Goal: Navigation & Orientation: Find specific page/section

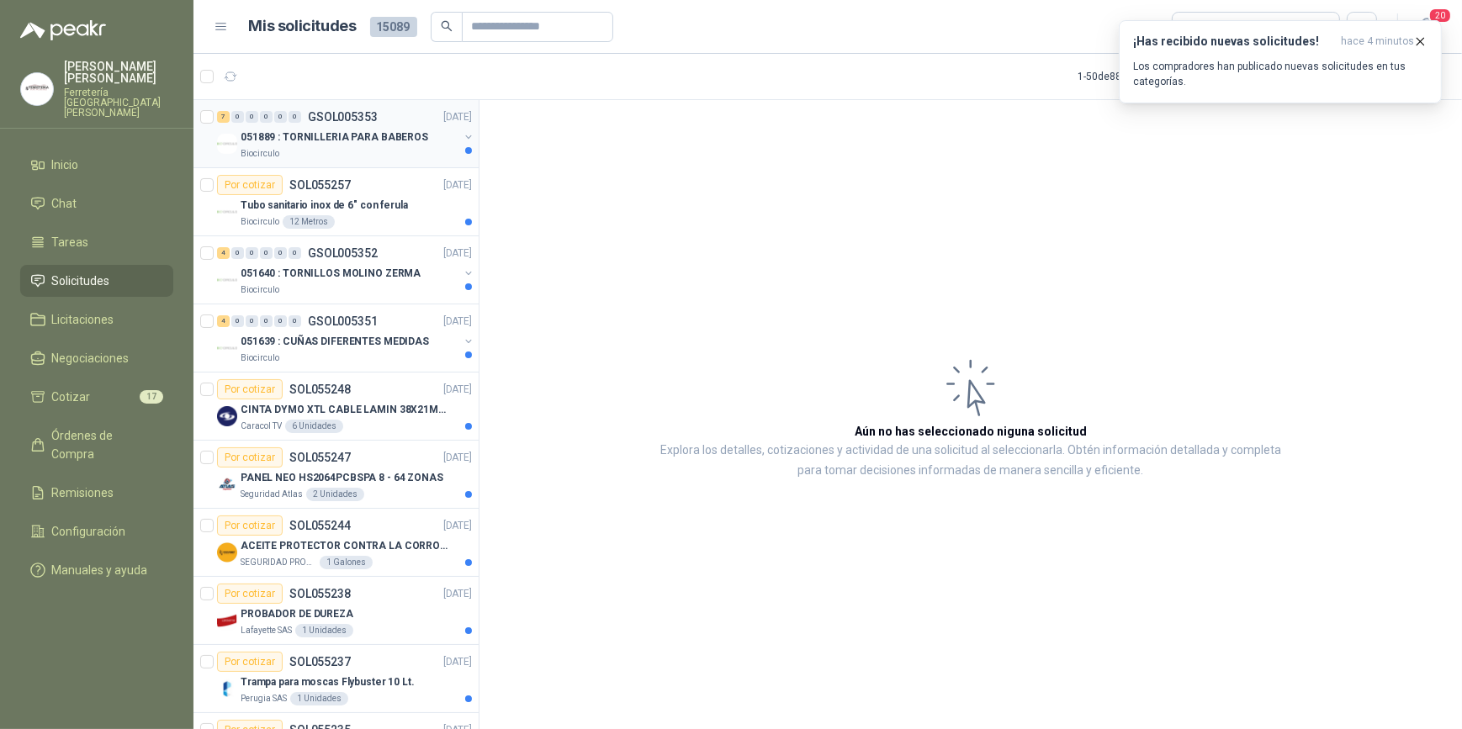
click at [355, 138] on p "051889 : TORNILLERIA PARA BABEROS" at bounding box center [335, 138] width 188 height 16
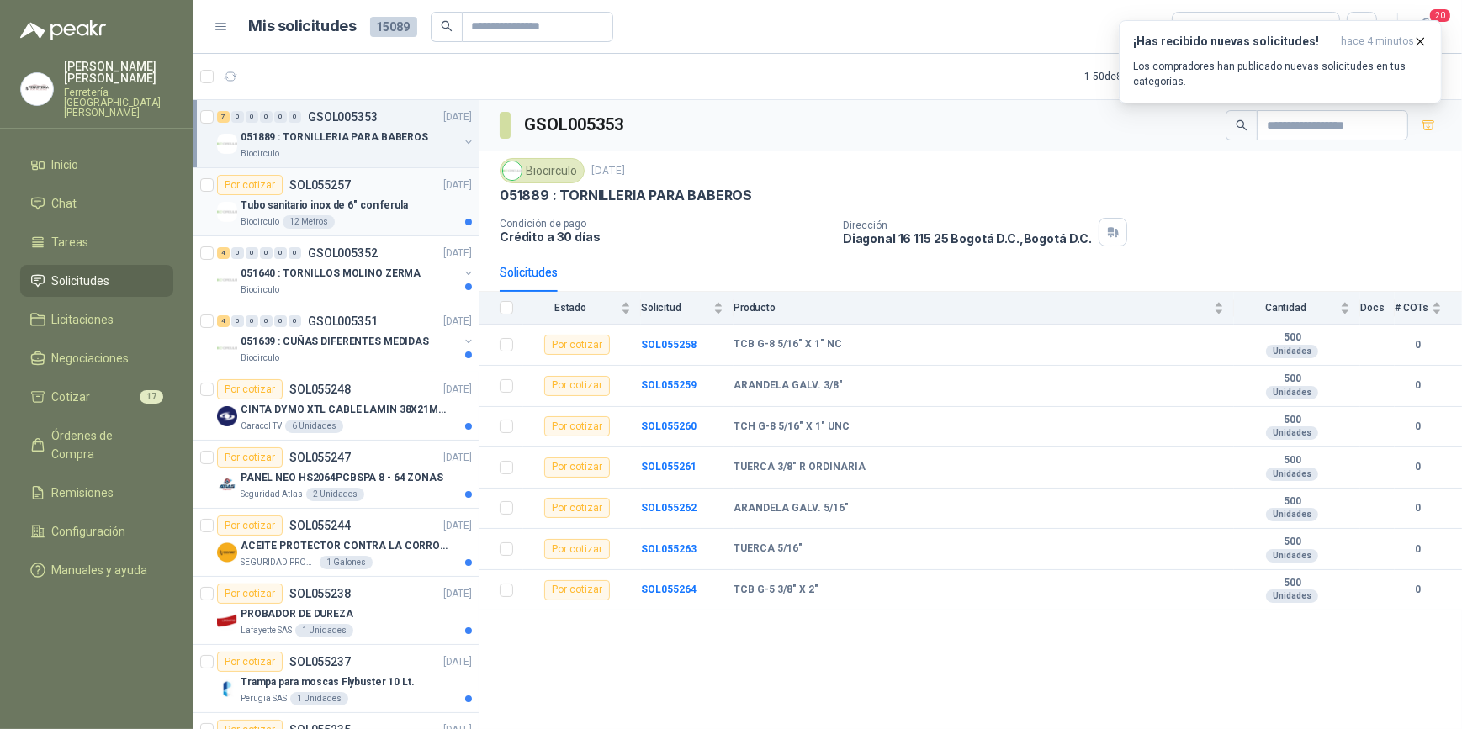
click at [353, 213] on div "Tubo sanitario inox de 6" con ferula" at bounding box center [356, 205] width 231 height 20
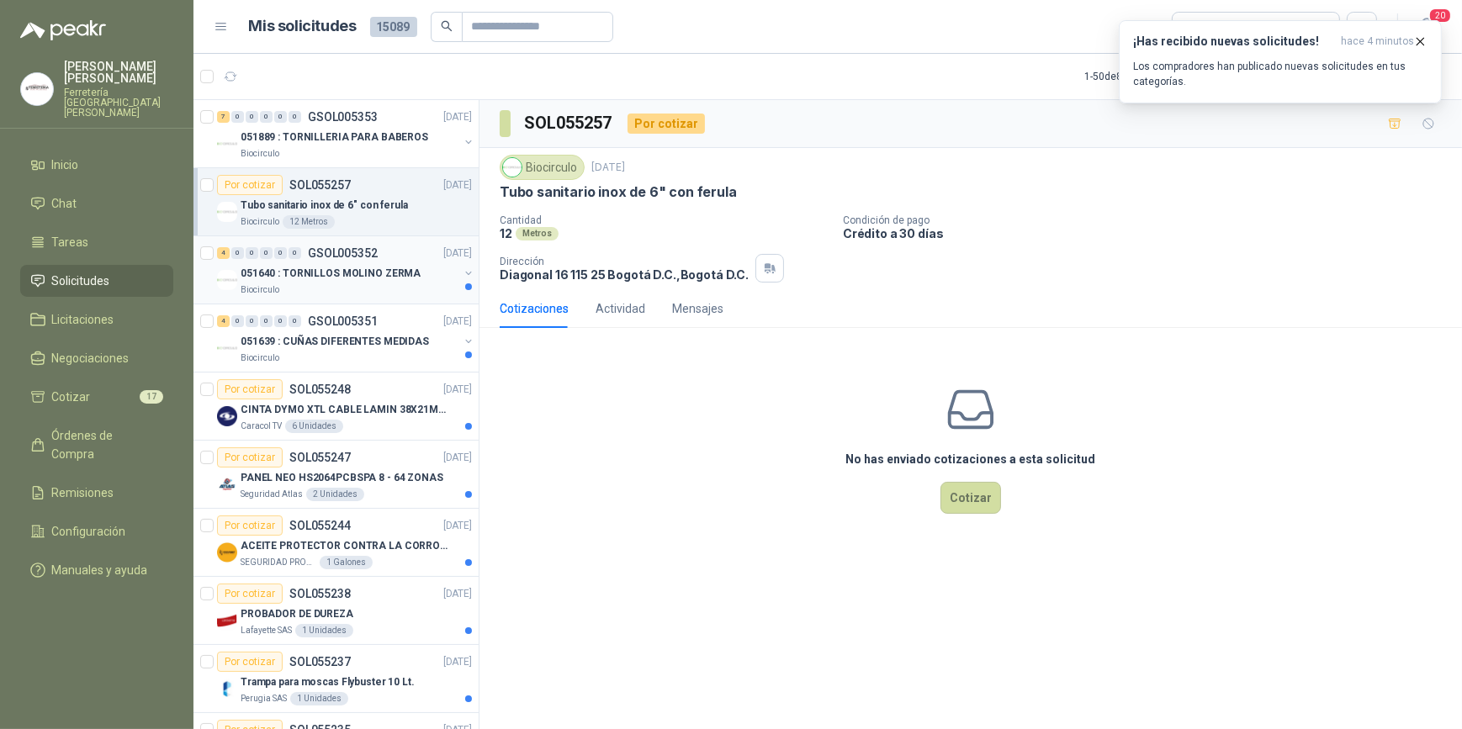
click at [359, 275] on p "051640 : TORNILLOS MOLINO ZERMA" at bounding box center [331, 274] width 180 height 16
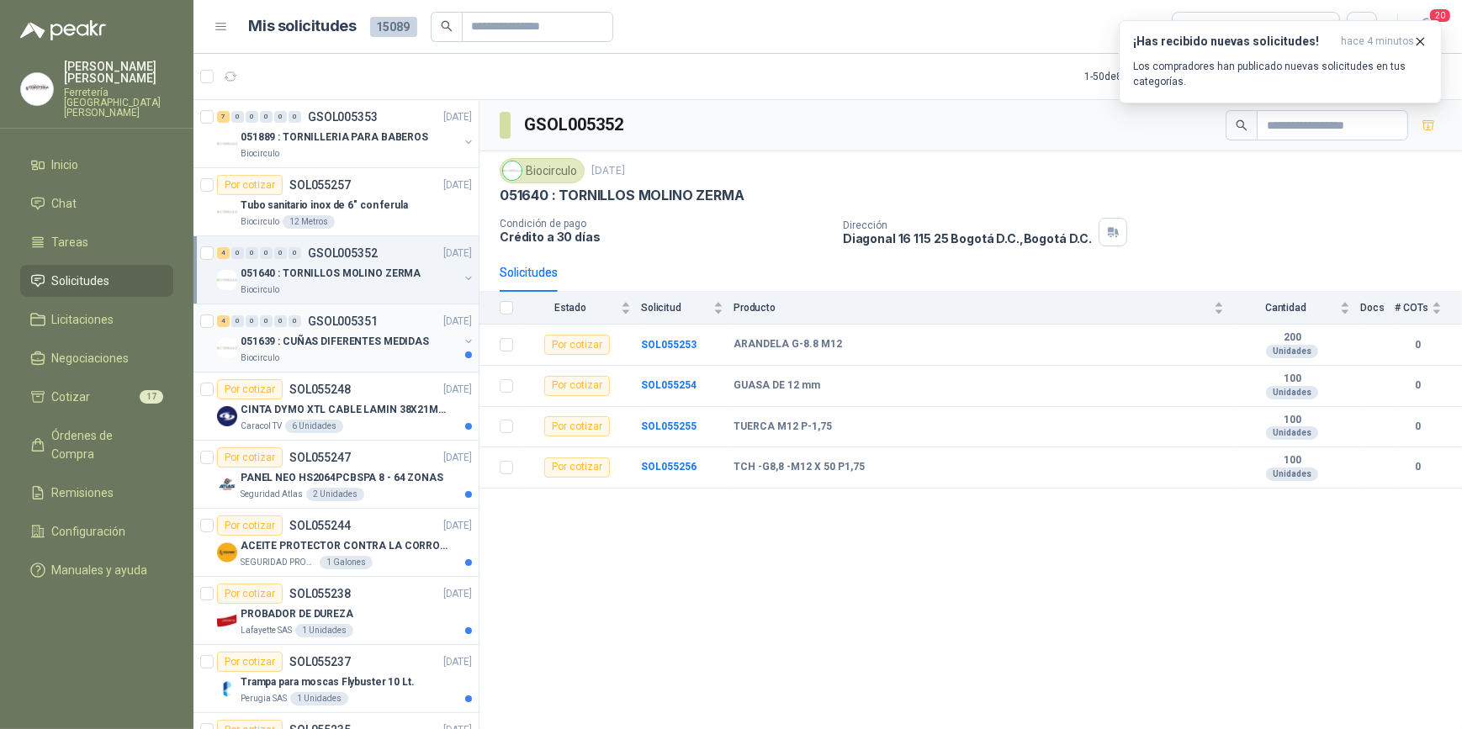
click at [328, 345] on p "051639 : CUÑAS DIFERENTES MEDIDAS" at bounding box center [335, 342] width 188 height 16
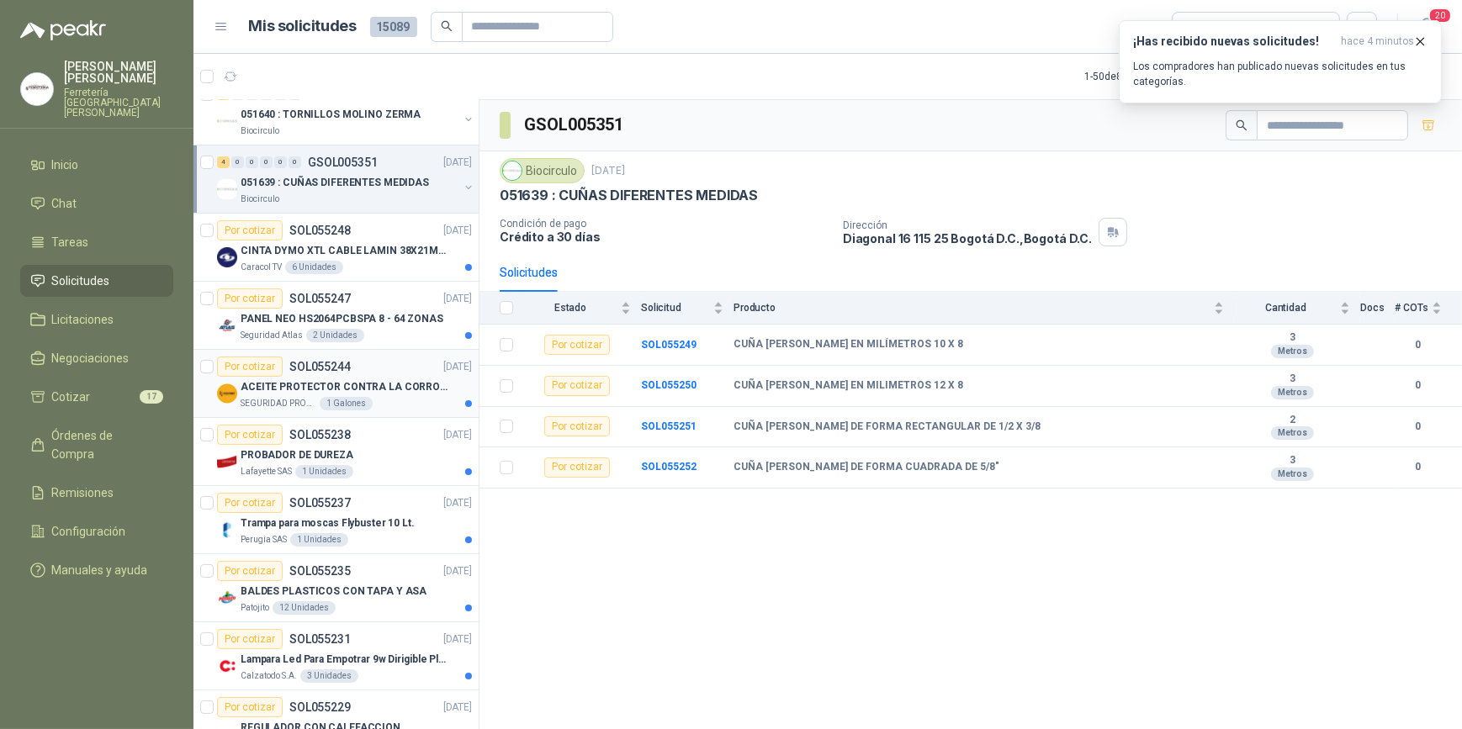
scroll to position [229, 0]
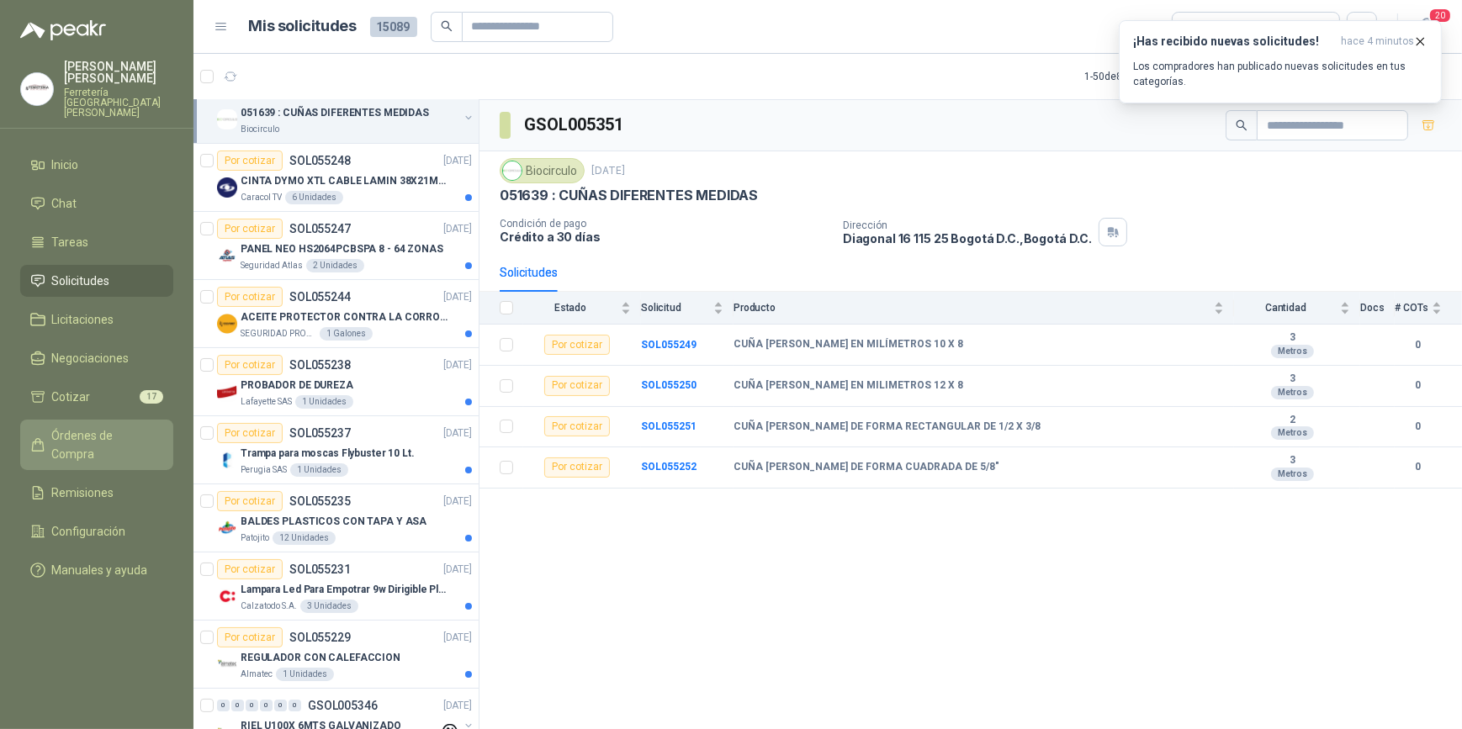
click at [129, 426] on span "Órdenes de Compra" at bounding box center [104, 444] width 105 height 37
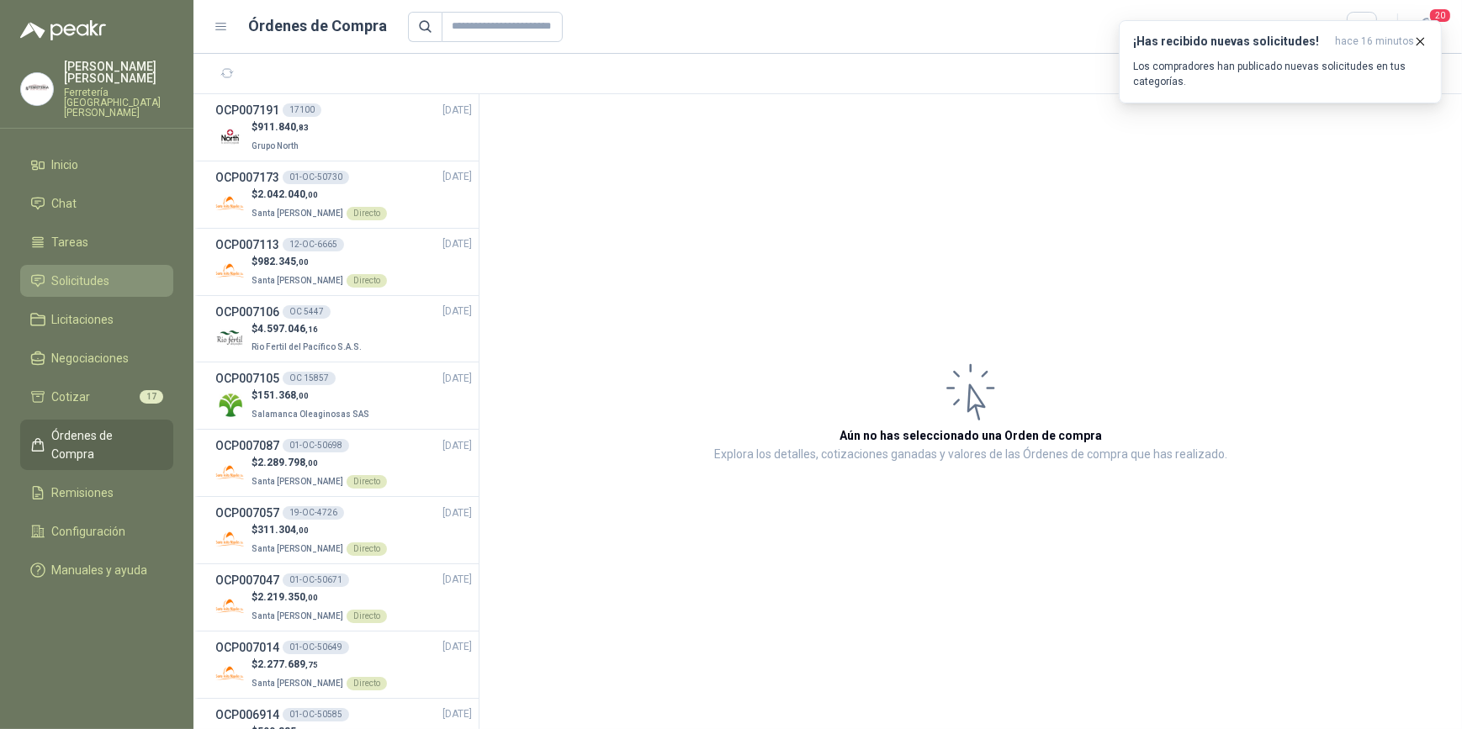
click at [95, 272] on span "Solicitudes" at bounding box center [81, 281] width 58 height 19
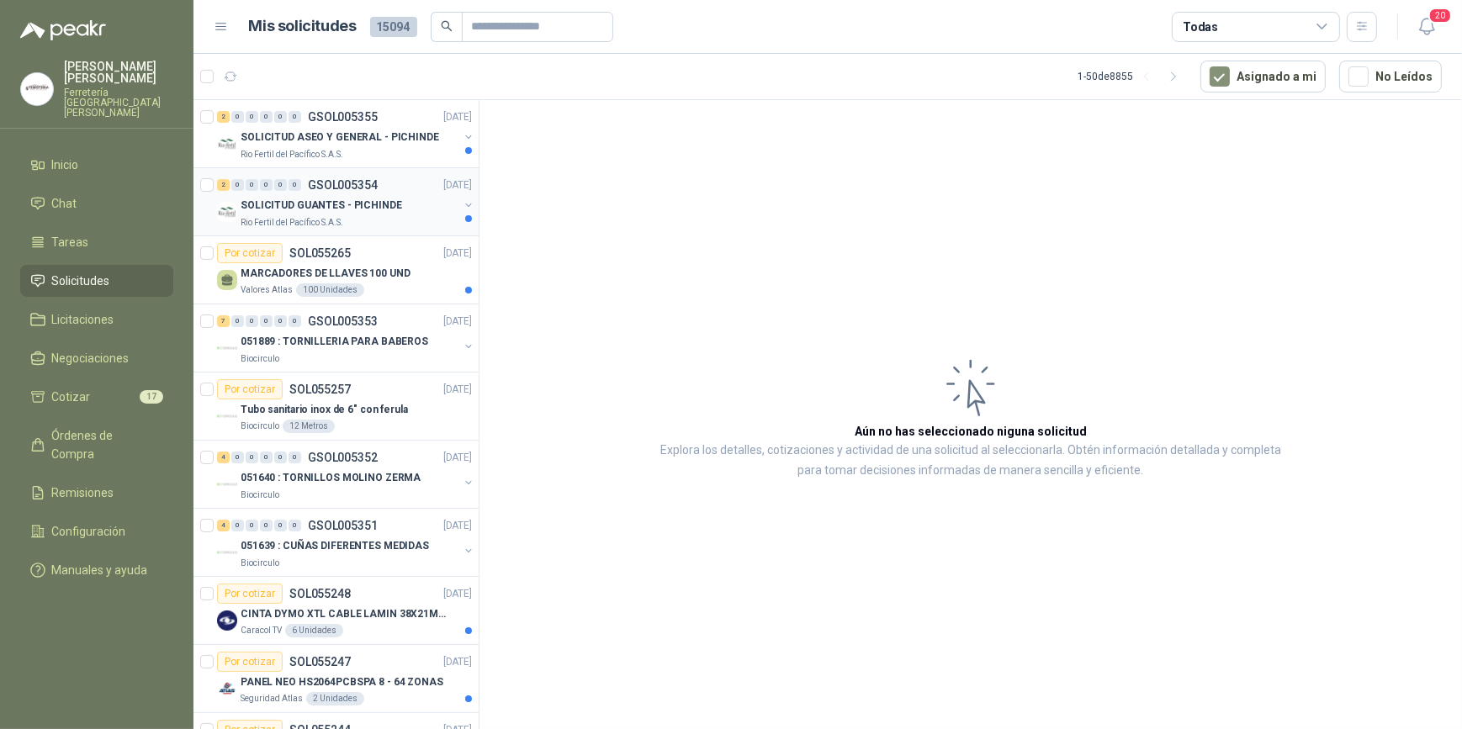
click at [324, 209] on p "SOLICITUD GUANTES - PICHINDE" at bounding box center [321, 206] width 161 height 16
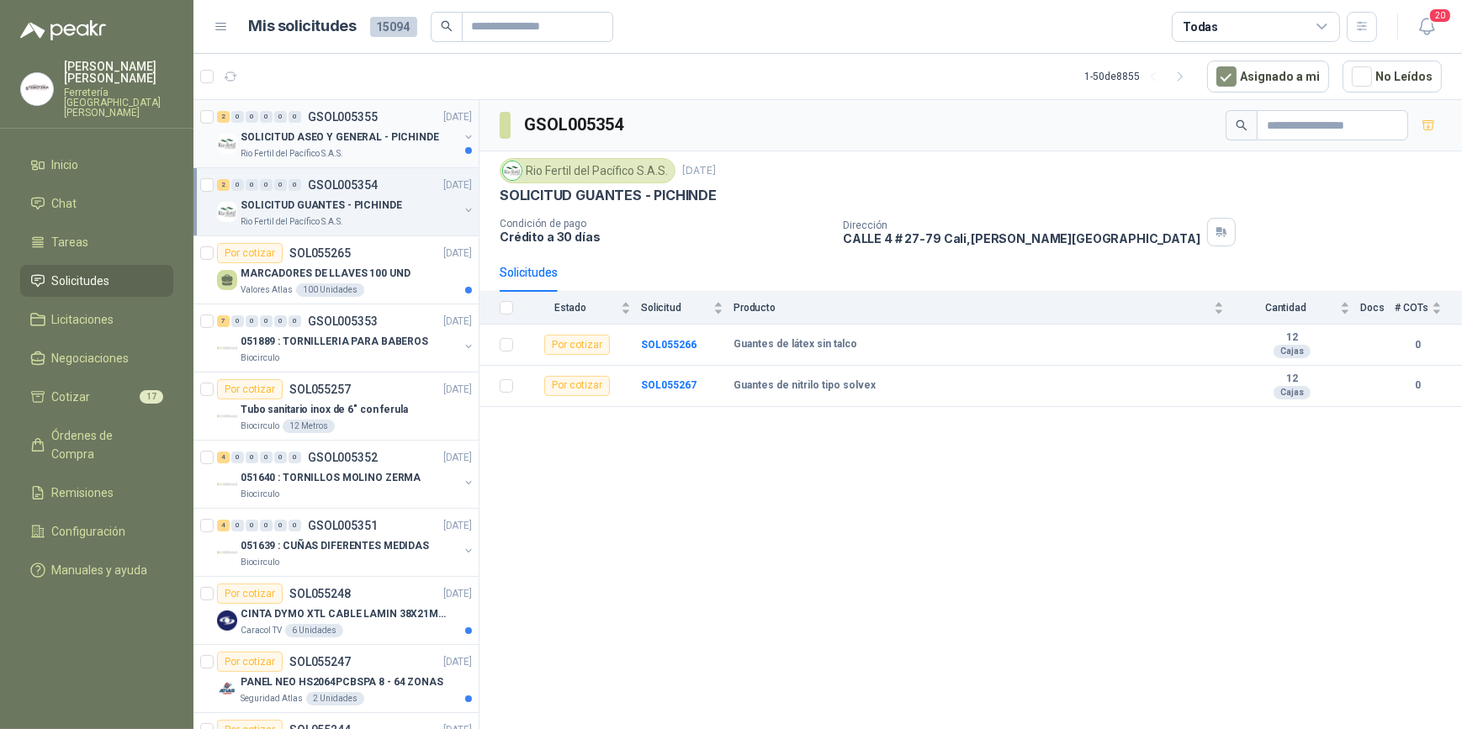
click at [301, 140] on p "SOLICITUD ASEO Y GENERAL - PICHINDE" at bounding box center [340, 138] width 198 height 16
click at [310, 221] on p "Rio Fertil del Pacífico S.A.S." at bounding box center [292, 221] width 103 height 13
click at [91, 87] on p "Ferretería [GEOGRAPHIC_DATA][PERSON_NAME]" at bounding box center [118, 102] width 109 height 30
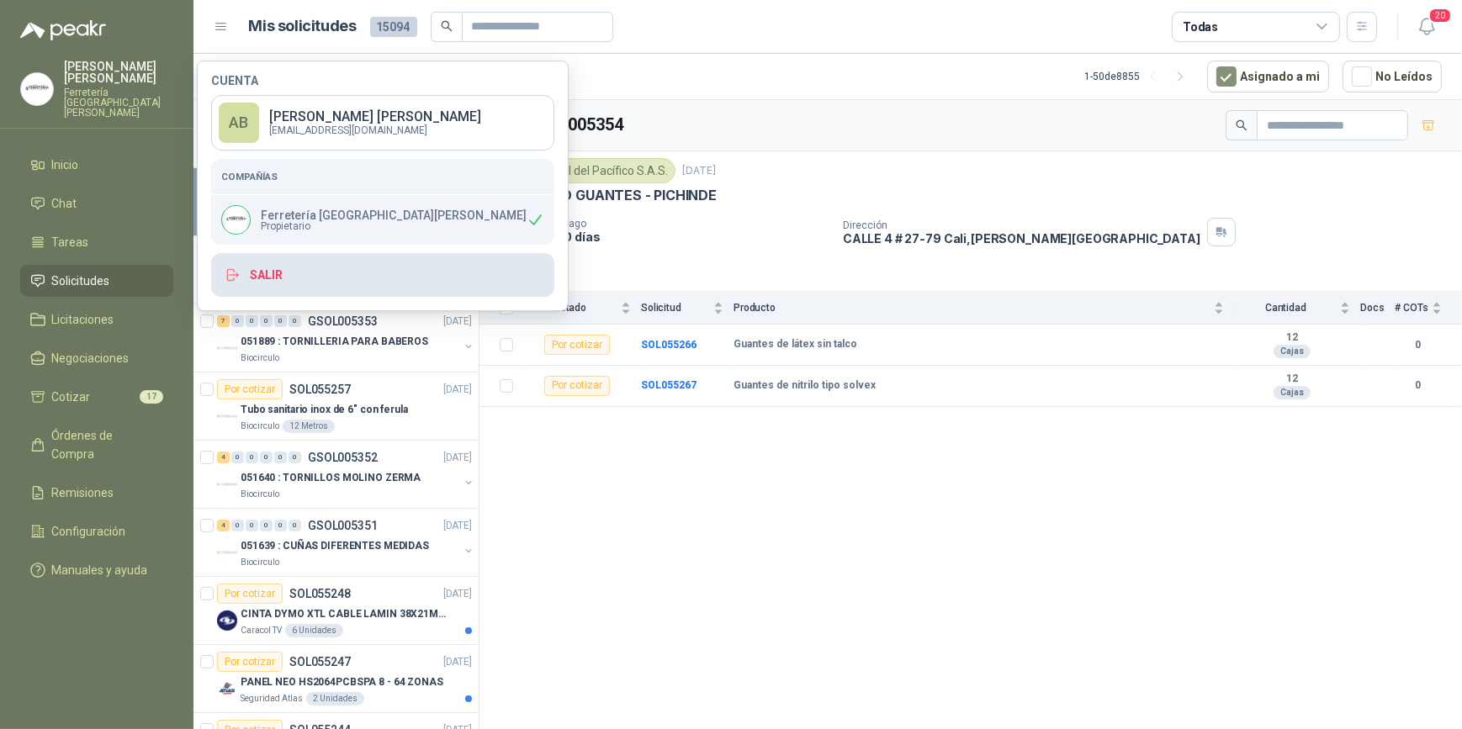
click at [315, 278] on button "Salir" at bounding box center [382, 275] width 343 height 44
